Goal: Transaction & Acquisition: Purchase product/service

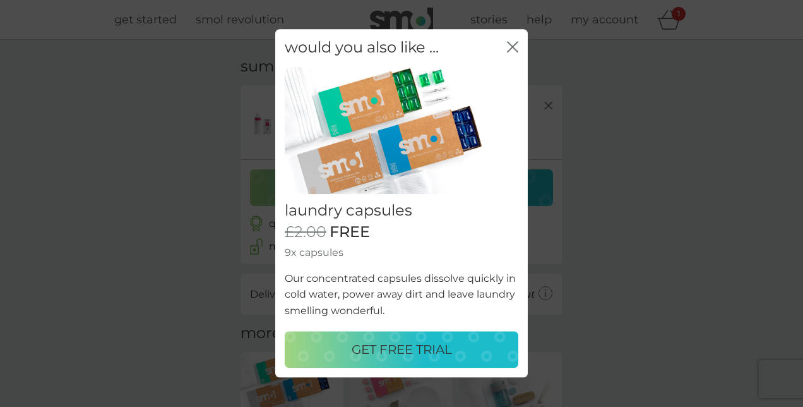
click at [402, 354] on p "GET FREE TRIAL" at bounding box center [402, 350] width 100 height 20
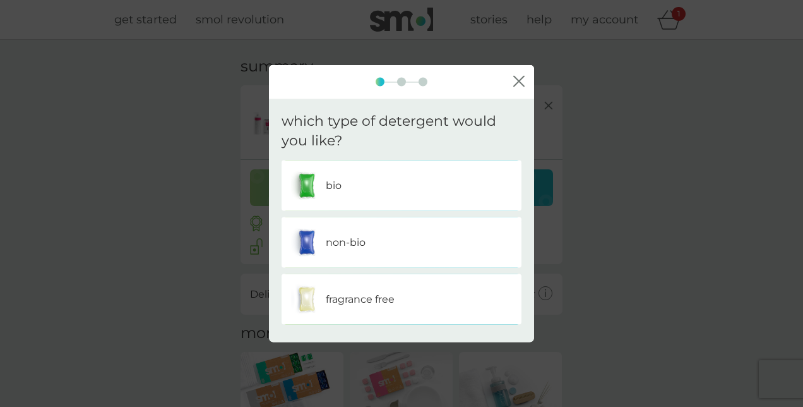
click at [347, 182] on div "bio" at bounding box center [401, 185] width 221 height 32
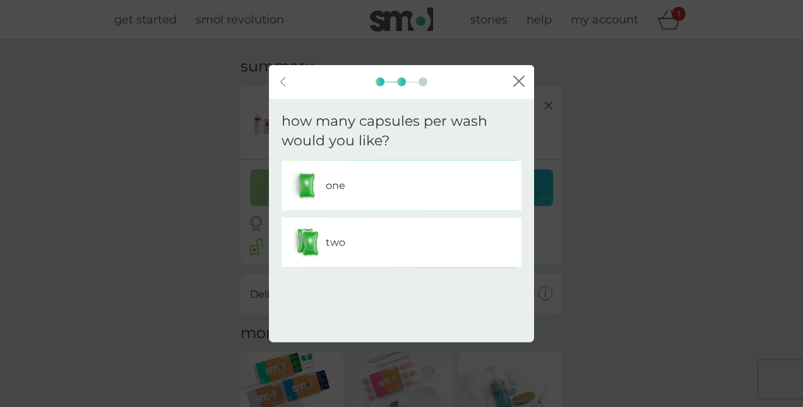
click at [374, 239] on div "two" at bounding box center [401, 242] width 221 height 32
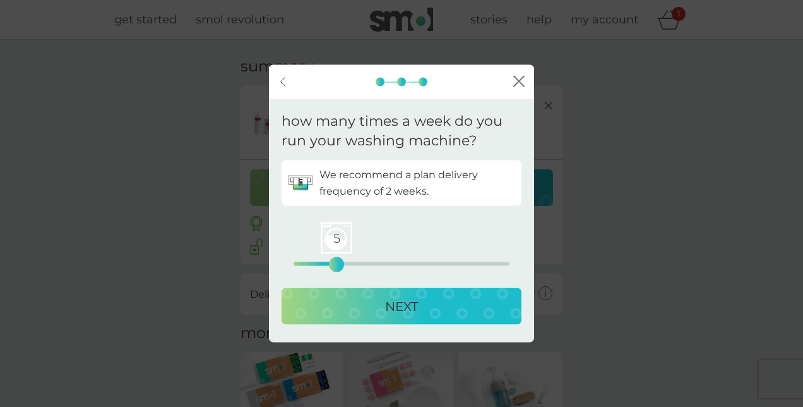
drag, startPoint x: 293, startPoint y: 263, endPoint x: 333, endPoint y: 261, distance: 40.5
click at [334, 261] on div "5" at bounding box center [336, 263] width 5 height 5
click at [392, 303] on p "NEXT" at bounding box center [401, 306] width 33 height 20
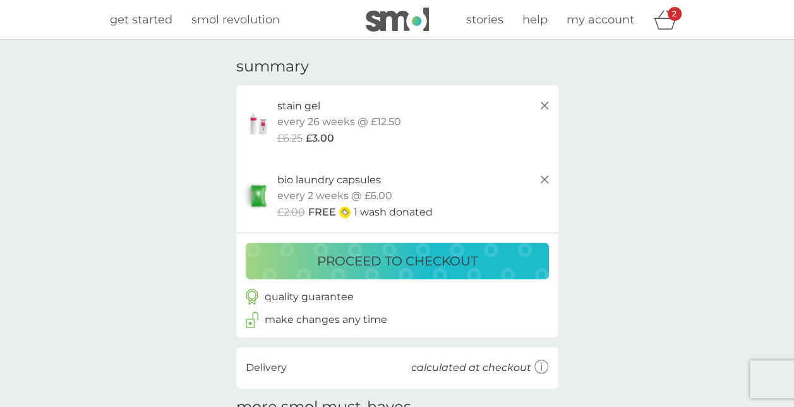
click at [670, 275] on div "your basket summary stain gel starter pack every 26 weeks @ £12.50 £6.25 £3.00 …" at bounding box center [397, 347] width 794 height 615
click at [469, 268] on p "proceed to checkout" at bounding box center [397, 261] width 160 height 20
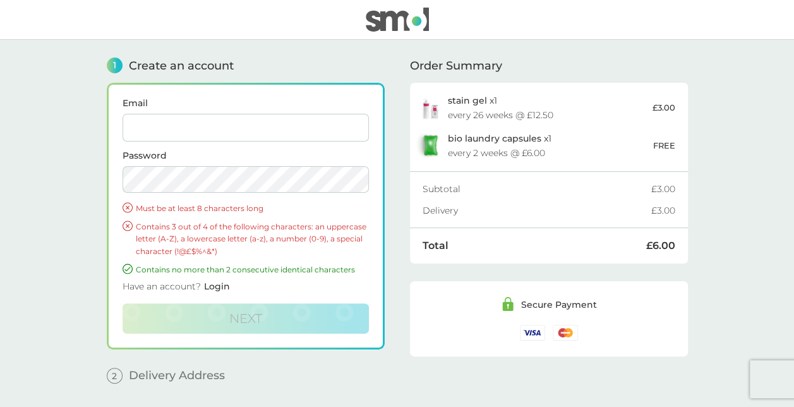
click at [236, 131] on input "Email" at bounding box center [246, 128] width 246 height 28
type input "donnamlongstaff83@gmail.com"
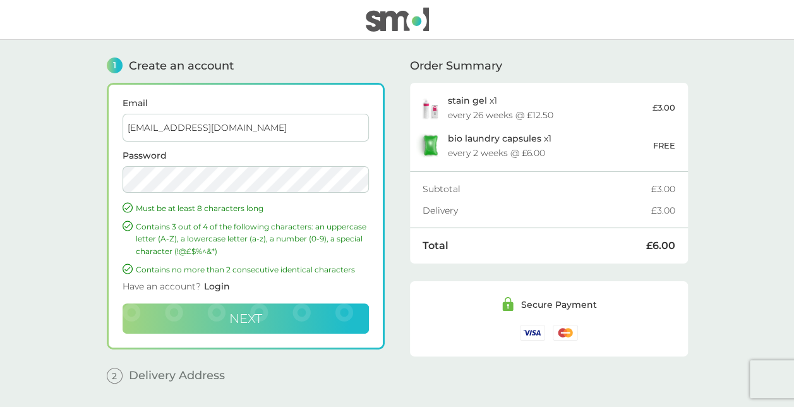
click at [238, 308] on button "Next" at bounding box center [246, 318] width 246 height 30
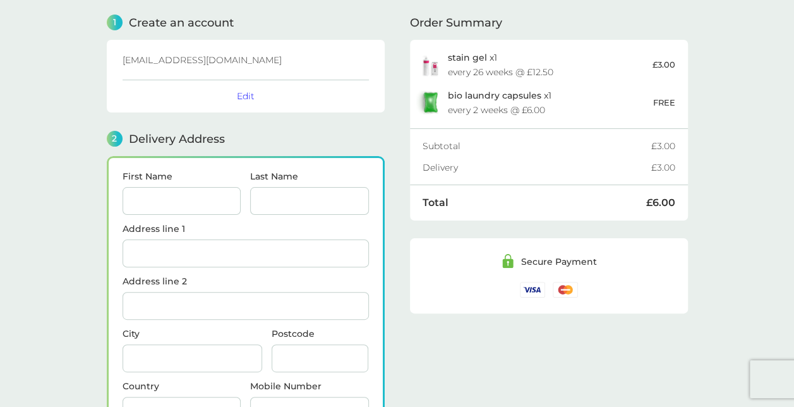
scroll to position [154, 0]
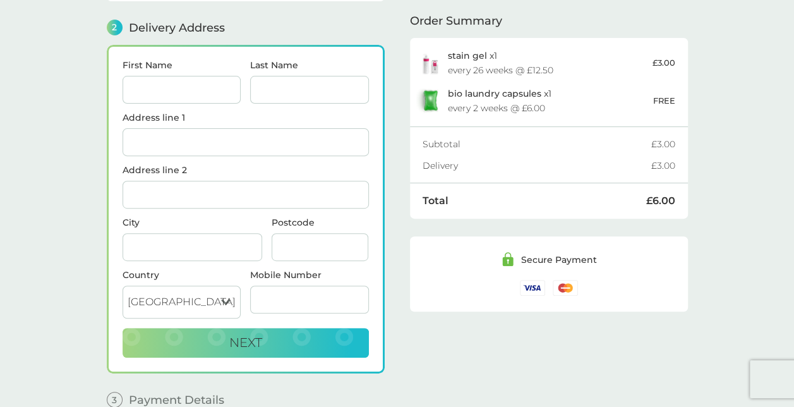
click at [177, 82] on input "First Name" at bounding box center [182, 90] width 119 height 28
type input "[PERSON_NAME] [PERSON_NAME]"
type input "[PERSON_NAME]"
type input "49 Blenheim Cllose"
type input "Shepreth"
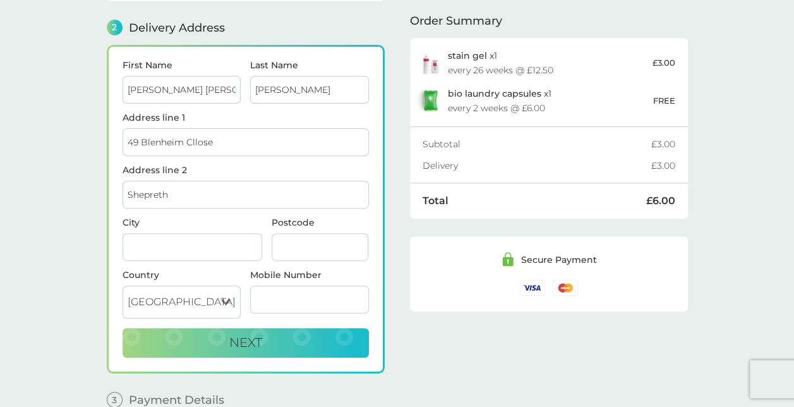
type input "Royston"
type input "SG8 6PT"
type input "07565032005"
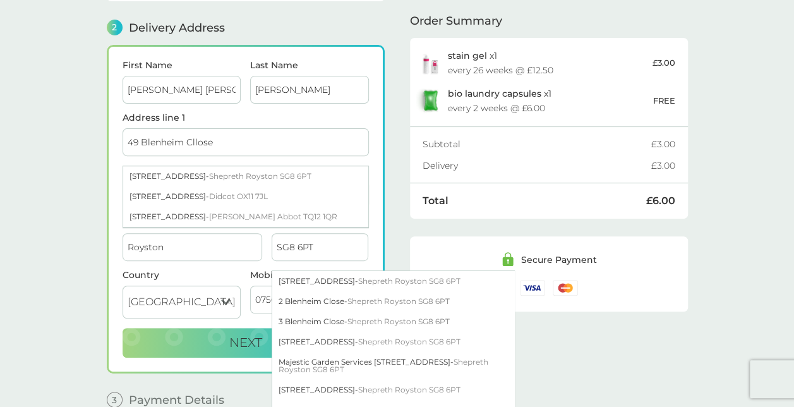
click at [56, 223] on main "1 Create an account donnamlongstaff83@gmail.com Edit 2 Delivery Address First N…" at bounding box center [397, 161] width 794 height 550
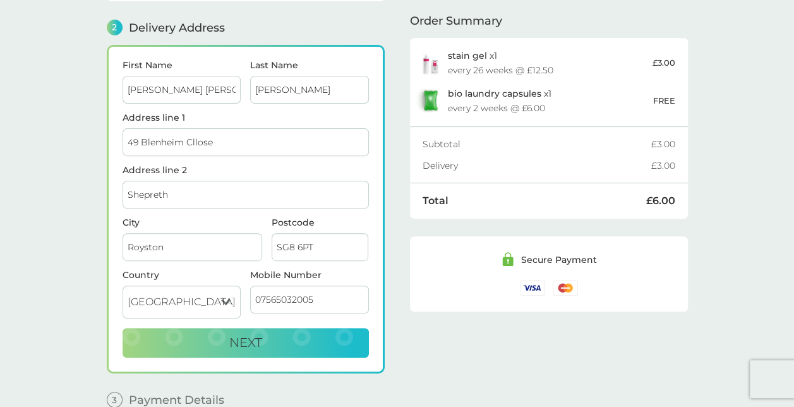
click at [240, 144] on input "49 Blenheim Cllose" at bounding box center [246, 142] width 246 height 28
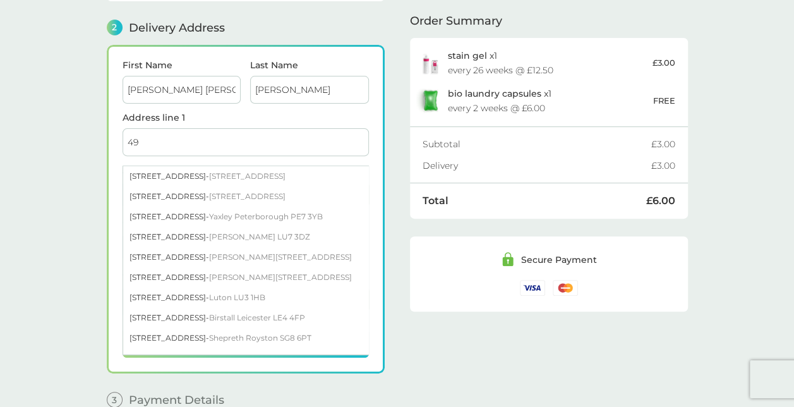
type input "4"
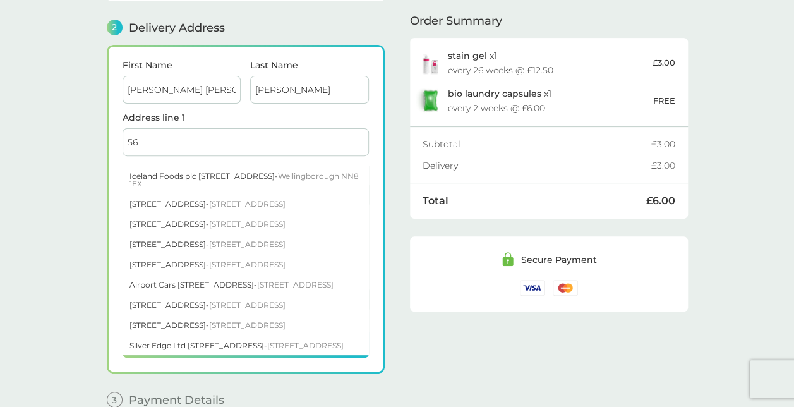
type input "56 Hampshire Road Royston SG8 9FU"
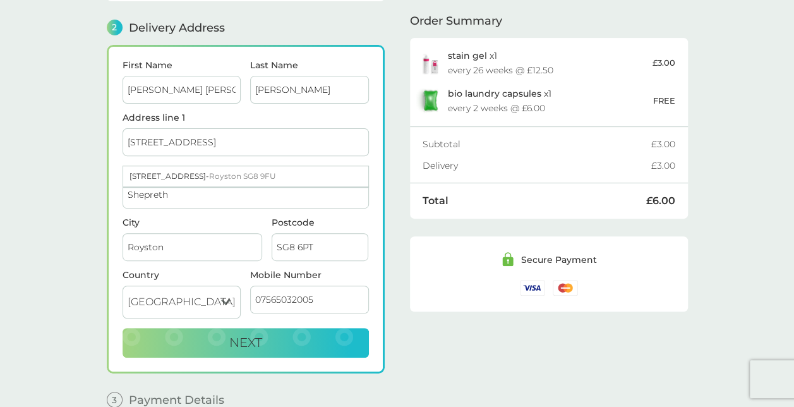
click at [176, 193] on input "Shepreth" at bounding box center [246, 195] width 246 height 28
type input "S"
type input "R"
click at [316, 241] on input "SG8 6PT" at bounding box center [320, 247] width 97 height 28
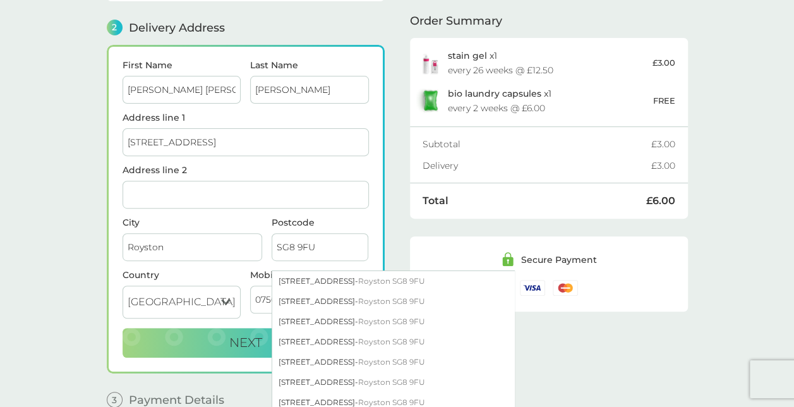
type input "SG8 9FU"
click at [302, 139] on input "56 Hampshire Road Royston SG8 9FU" at bounding box center [246, 142] width 246 height 28
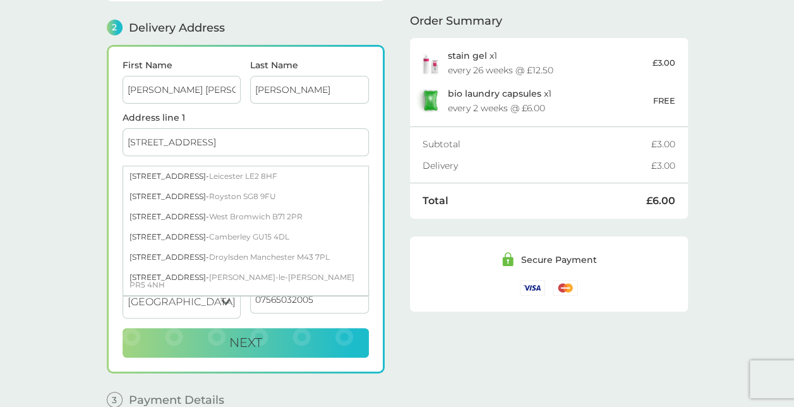
type input "[STREET_ADDRESS]"
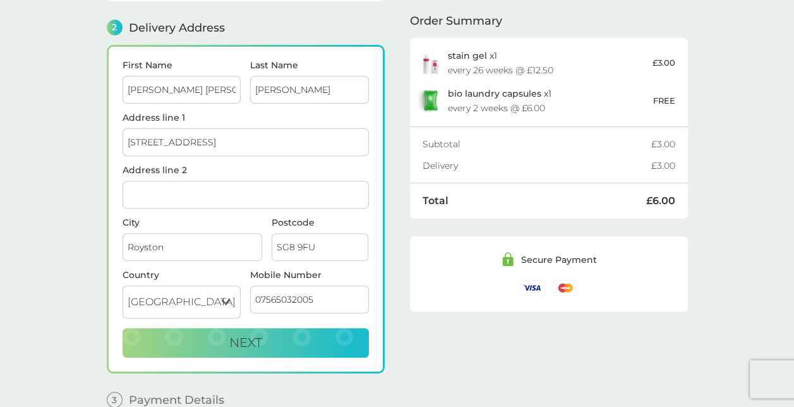
click at [77, 211] on main "1 Create an account donnamlongstaff83@gmail.com Edit 2 Delivery Address First N…" at bounding box center [397, 161] width 794 height 550
click at [246, 335] on span "Next" at bounding box center [245, 342] width 33 height 15
checkbox input "true"
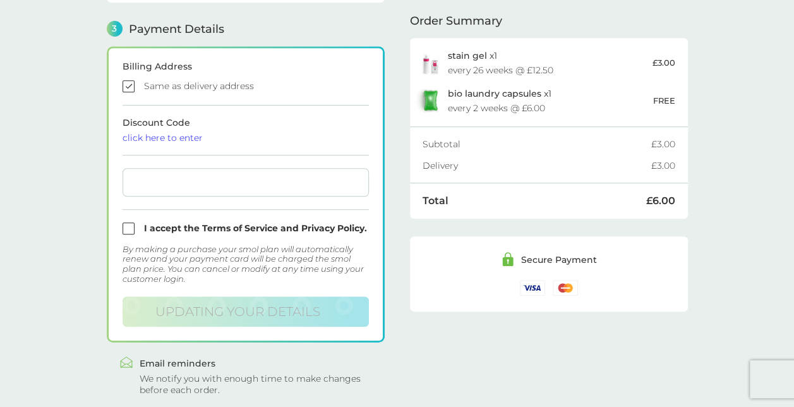
scroll to position [347, 0]
click at [471, 54] on span "stain gel" at bounding box center [467, 55] width 39 height 11
click at [430, 63] on img at bounding box center [430, 63] width 28 height 24
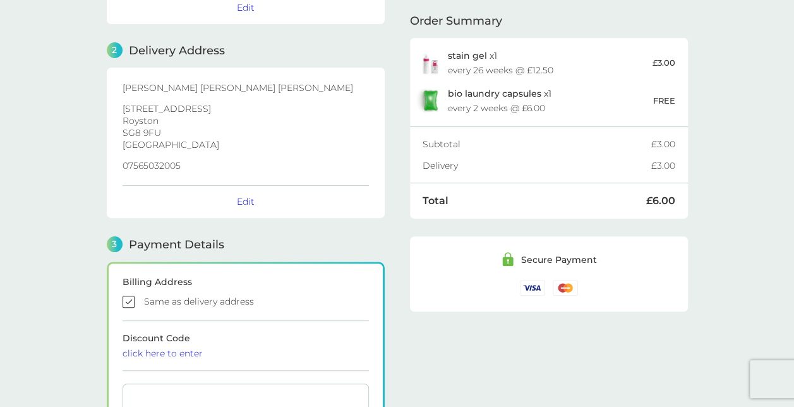
scroll to position [0, 0]
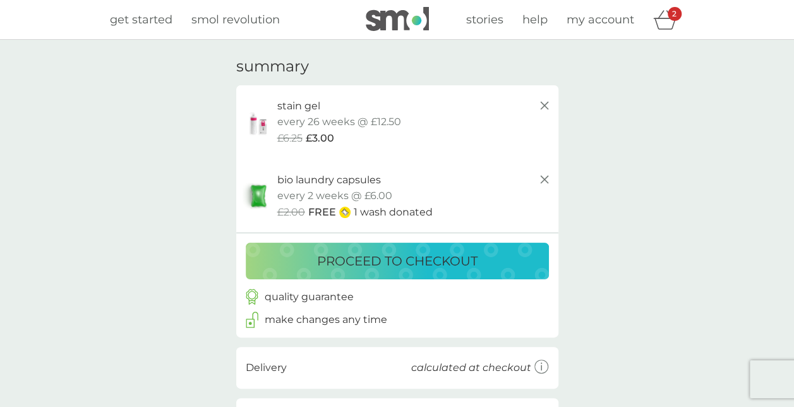
click at [255, 125] on img at bounding box center [259, 122] width 32 height 27
click at [296, 104] on p "stain gel" at bounding box center [298, 106] width 43 height 16
click at [370, 268] on p "proceed to checkout" at bounding box center [397, 261] width 160 height 20
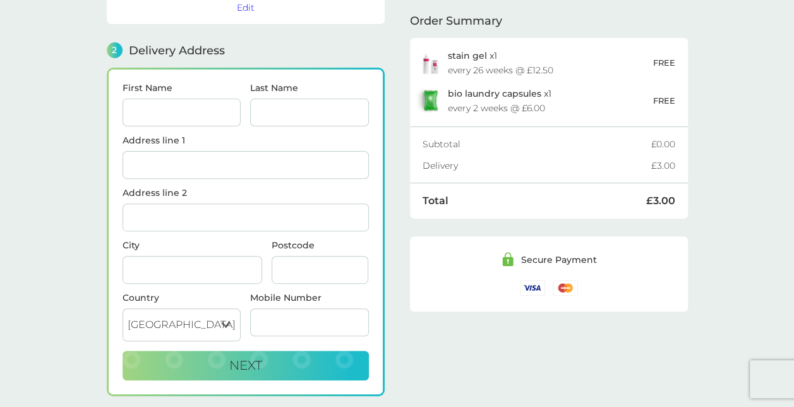
scroll to position [154, 0]
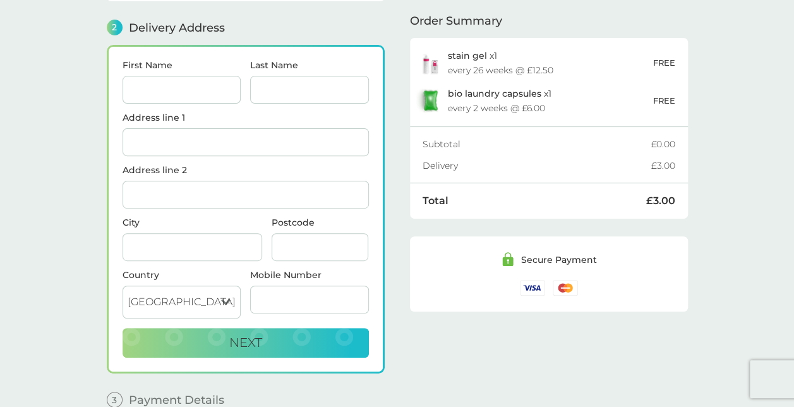
click at [175, 91] on input "First Name" at bounding box center [182, 90] width 119 height 28
type input "[PERSON_NAME] [PERSON_NAME]"
type input "[PERSON_NAME]"
type input "[STREET_ADDRESS]"
type input "Royston"
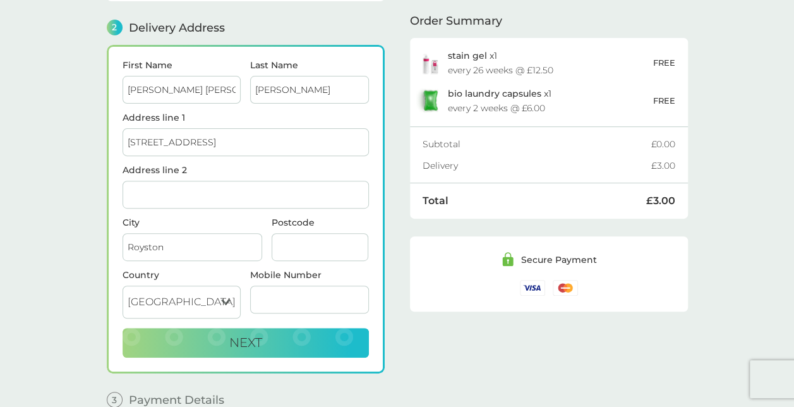
type input "SG8 9FU"
type input "07565032005"
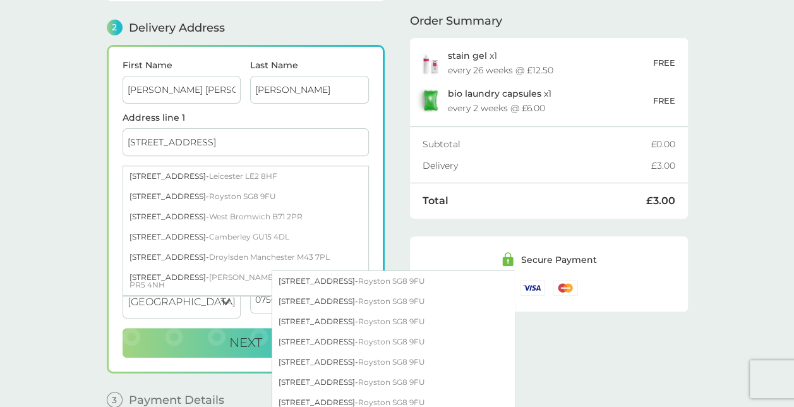
click at [9, 170] on main "1 Create an account donnamlongstaff83@gmail.com Edit 2 Delivery Address First N…" at bounding box center [397, 161] width 794 height 550
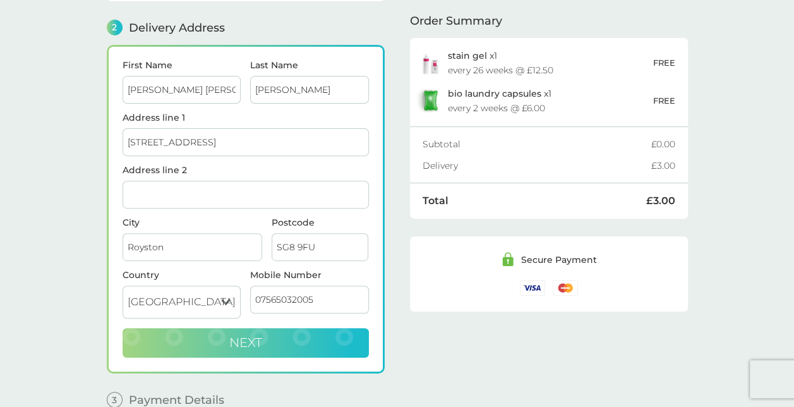
click at [269, 331] on button "Next" at bounding box center [246, 343] width 246 height 30
checkbox input "true"
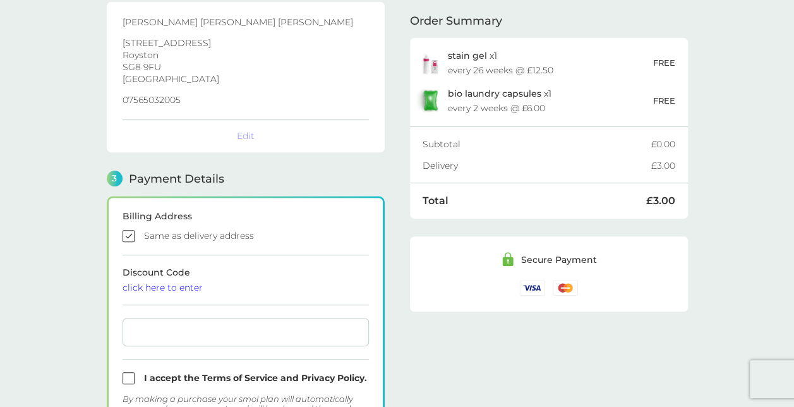
scroll to position [347, 0]
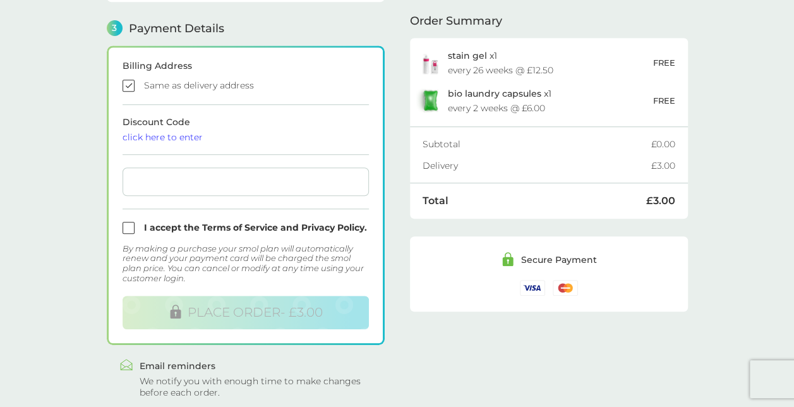
click at [143, 186] on div at bounding box center [246, 181] width 246 height 28
click at [128, 222] on input "checkbox" at bounding box center [246, 228] width 246 height 12
checkbox input "true"
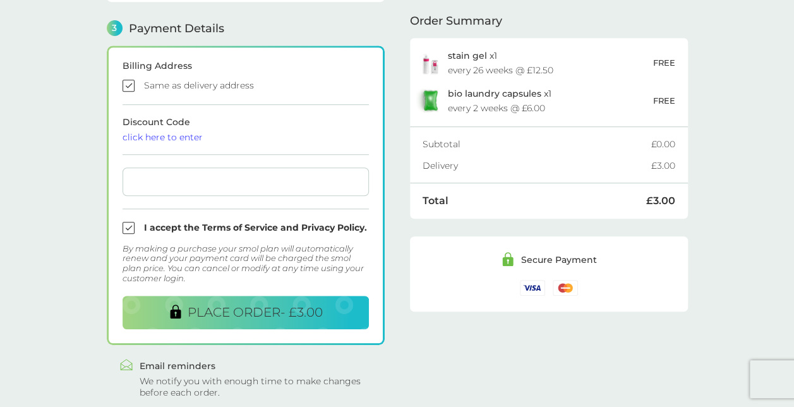
click at [268, 209] on form "Billing Address Same as delivery address Discount Code click here to enter I ac…" at bounding box center [246, 195] width 246 height 268
click at [224, 313] on span "PLACE ORDER - £3.00" at bounding box center [255, 311] width 135 height 15
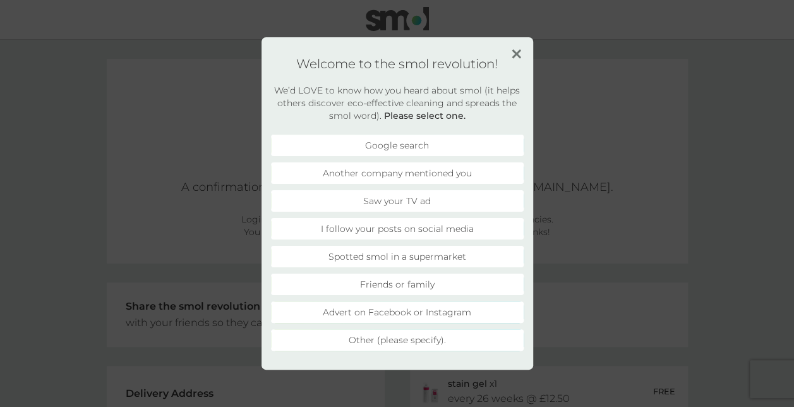
click at [389, 284] on li "Friends or family" at bounding box center [397, 283] width 253 height 21
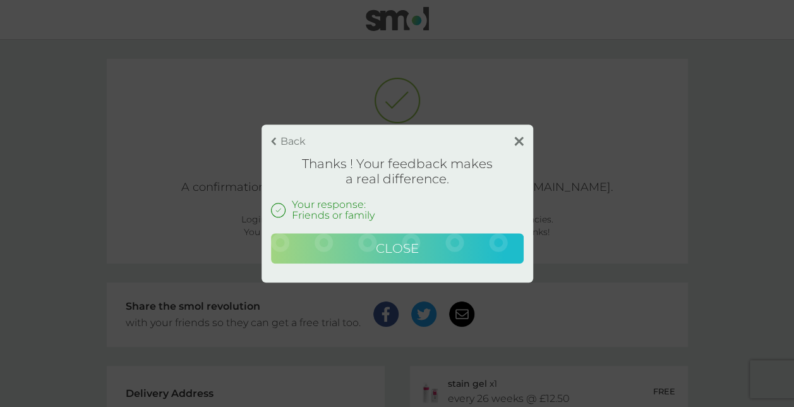
click at [400, 249] on span "Close" at bounding box center [397, 248] width 43 height 15
